Goal: Task Accomplishment & Management: Manage account settings

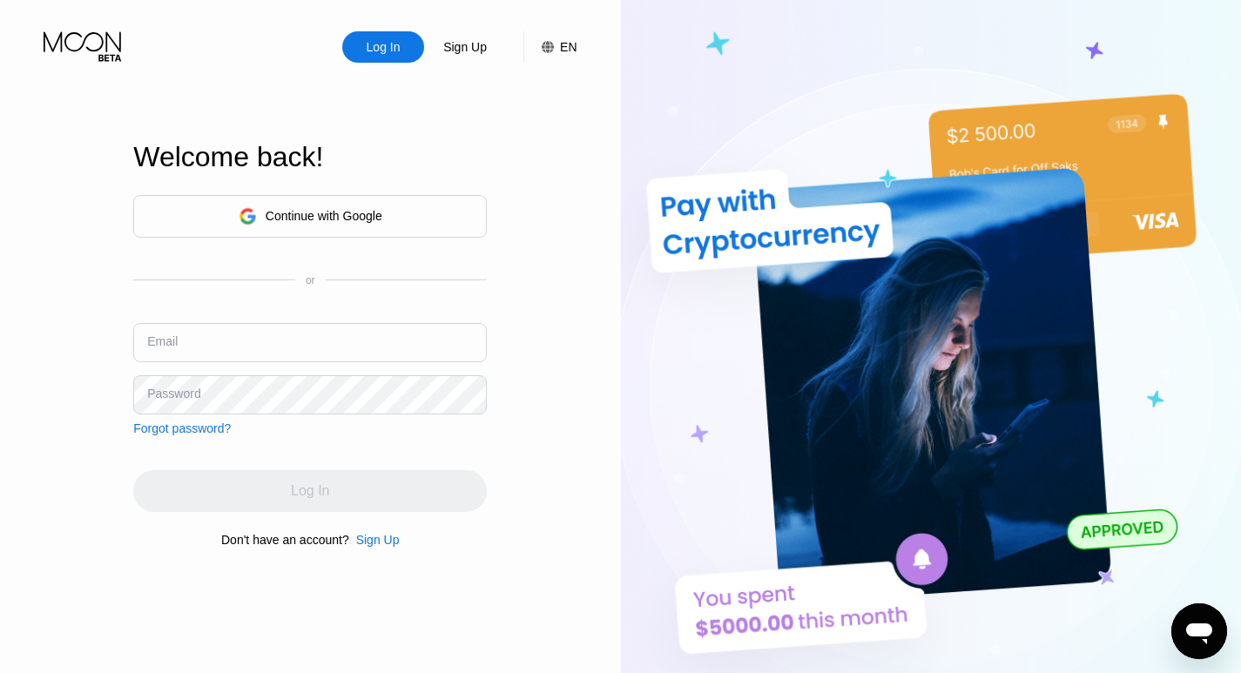
type input "[EMAIL_ADDRESS][DOMAIN_NAME]"
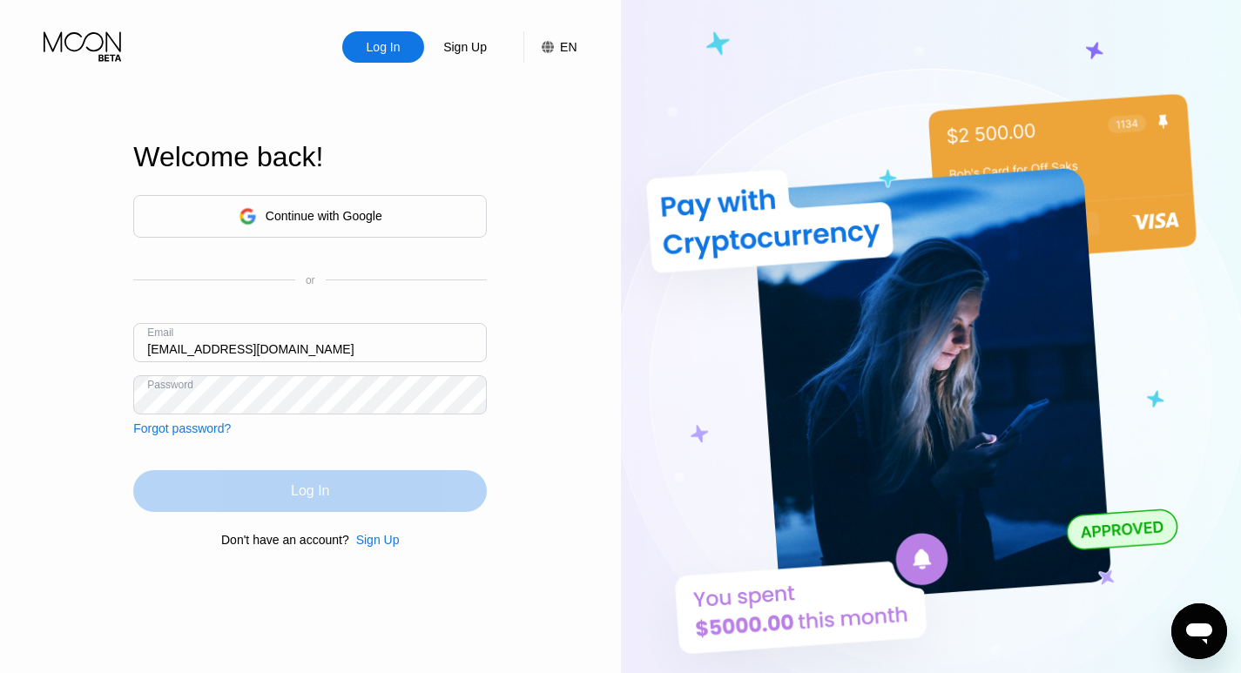
click at [302, 489] on div "Log In" at bounding box center [310, 491] width 38 height 17
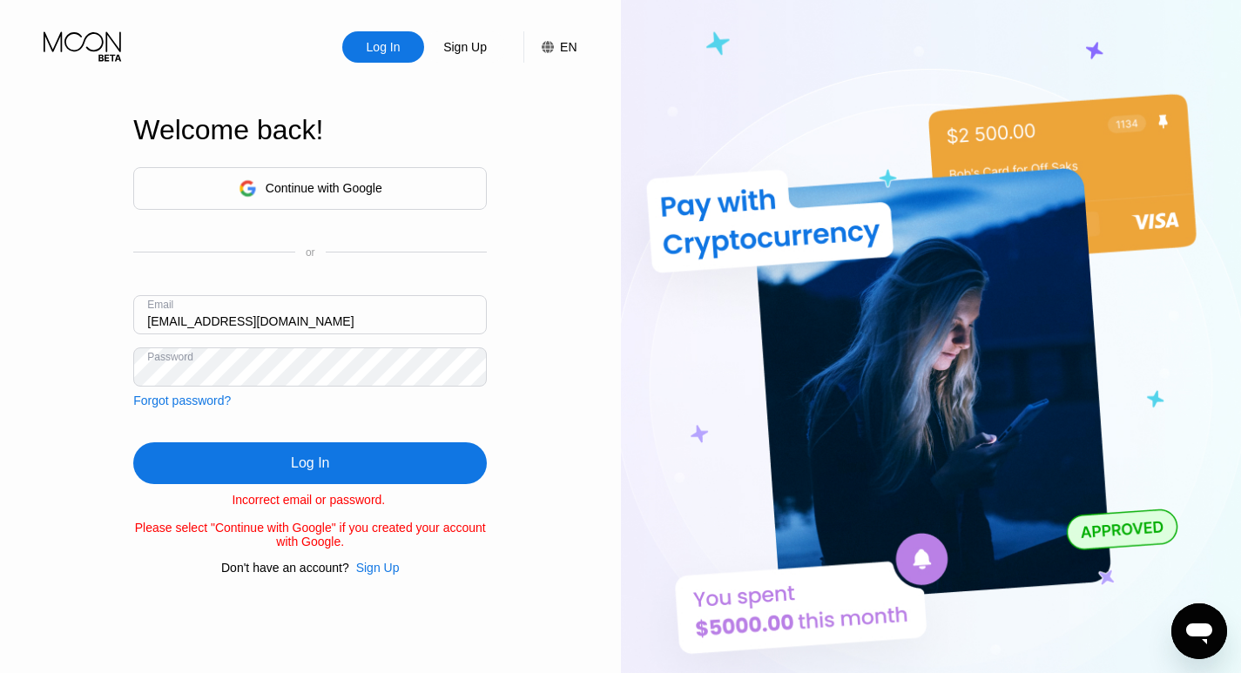
click at [301, 456] on div "Log In" at bounding box center [310, 463] width 38 height 17
click at [322, 181] on div "Continue with Google" at bounding box center [324, 188] width 117 height 14
